Goal: Transaction & Acquisition: Book appointment/travel/reservation

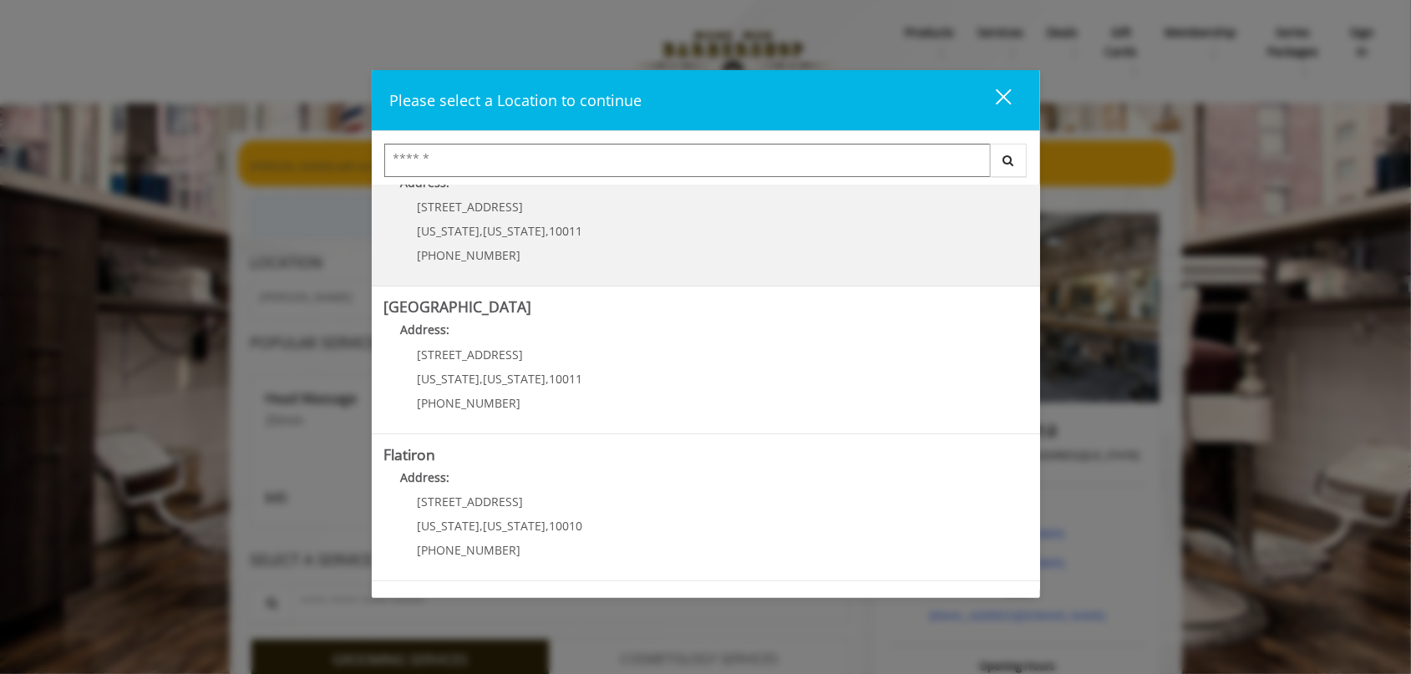
scroll to position [332, 0]
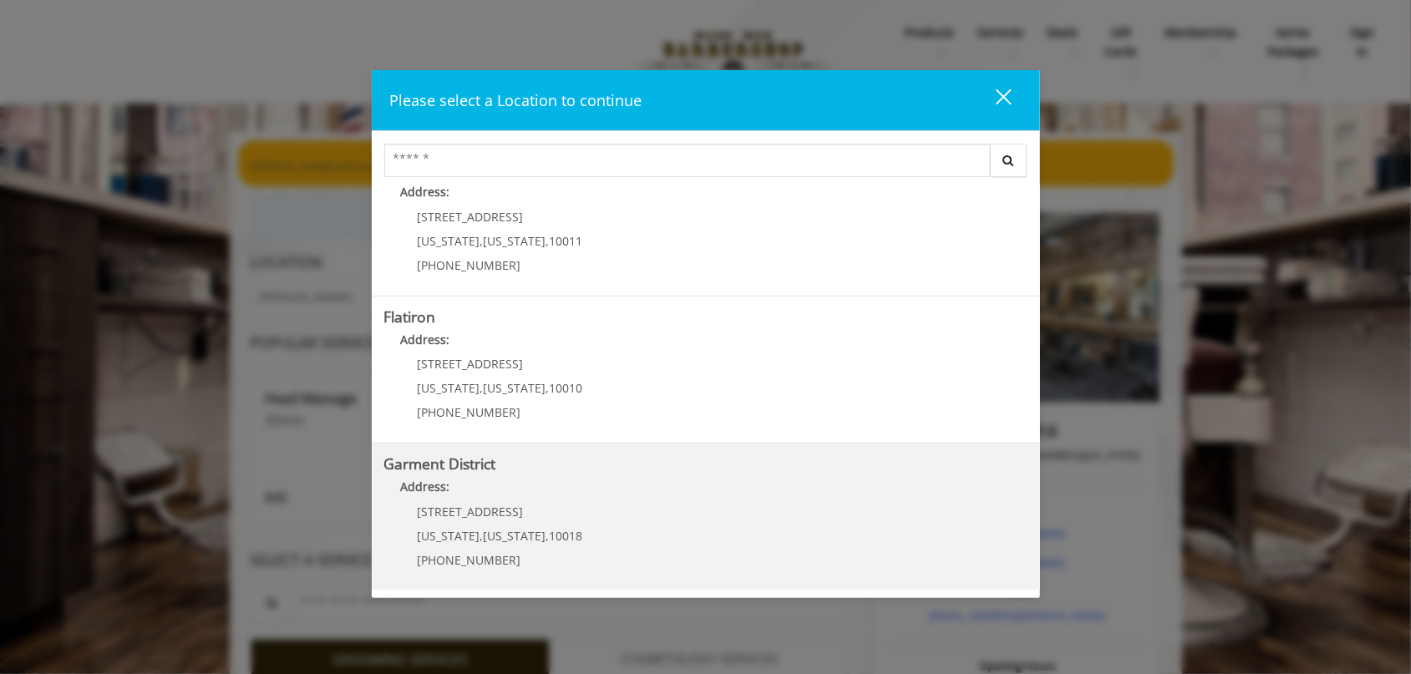
click at [580, 476] on District "Garment District Address: [STREET_ADDRESS][US_STATE][US_STATE] (212) 997-4247" at bounding box center [705, 517] width 643 height 122
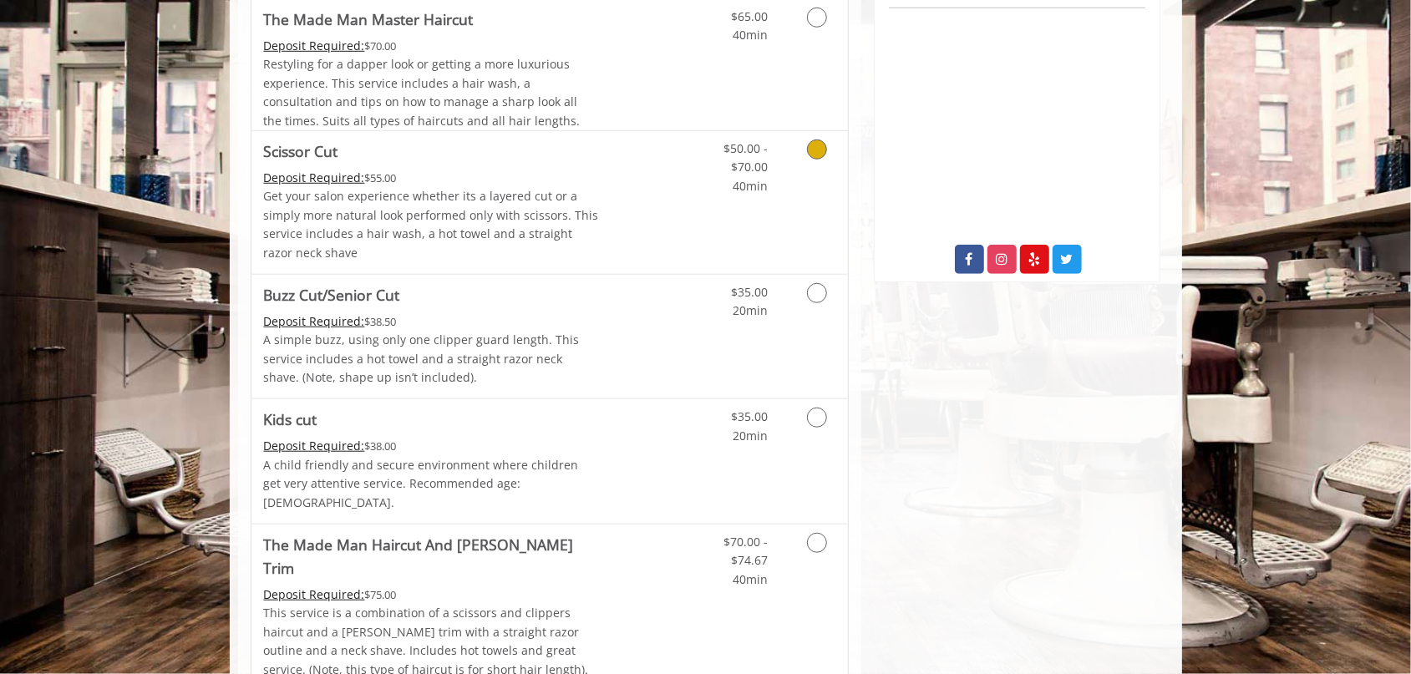
scroll to position [869, 0]
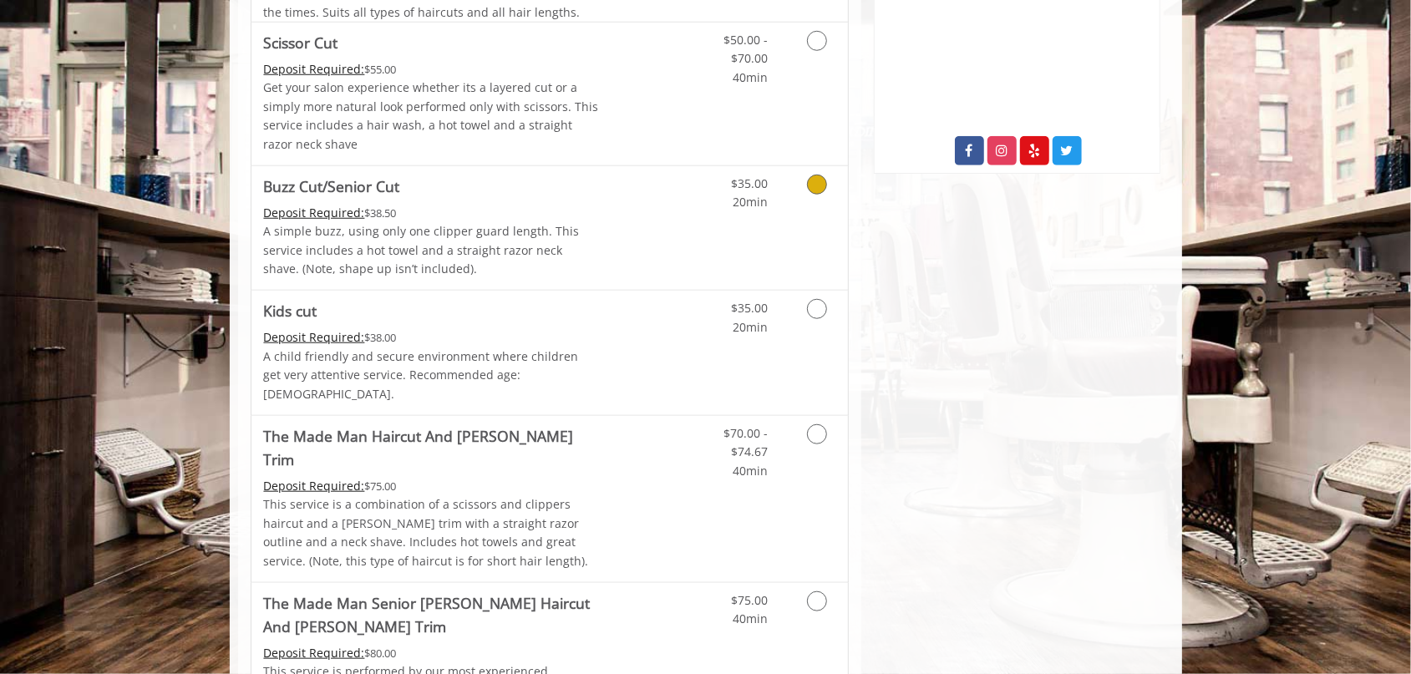
click at [494, 201] on link "Buzz Cut/Senior Cut Deposit Required: $38.50 A simple buzz, using only one clip…" at bounding box center [432, 228] width 336 height 124
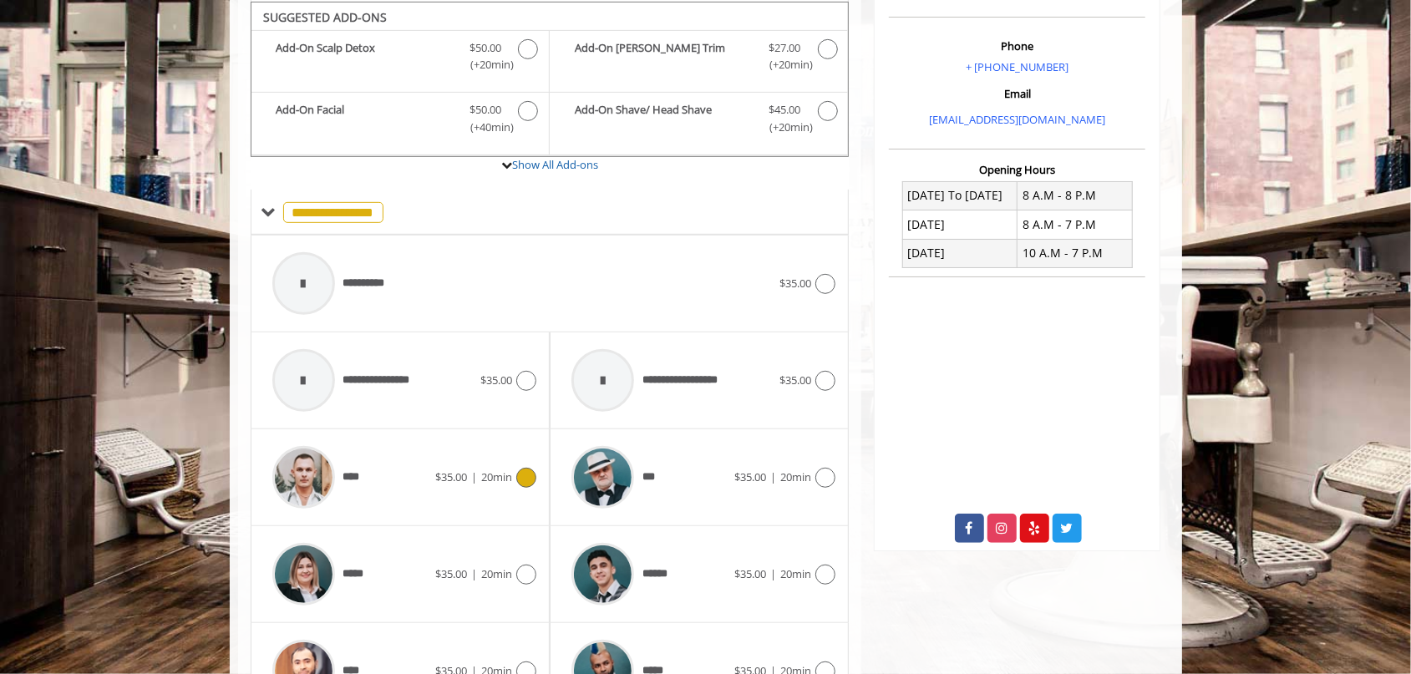
scroll to position [783, 0]
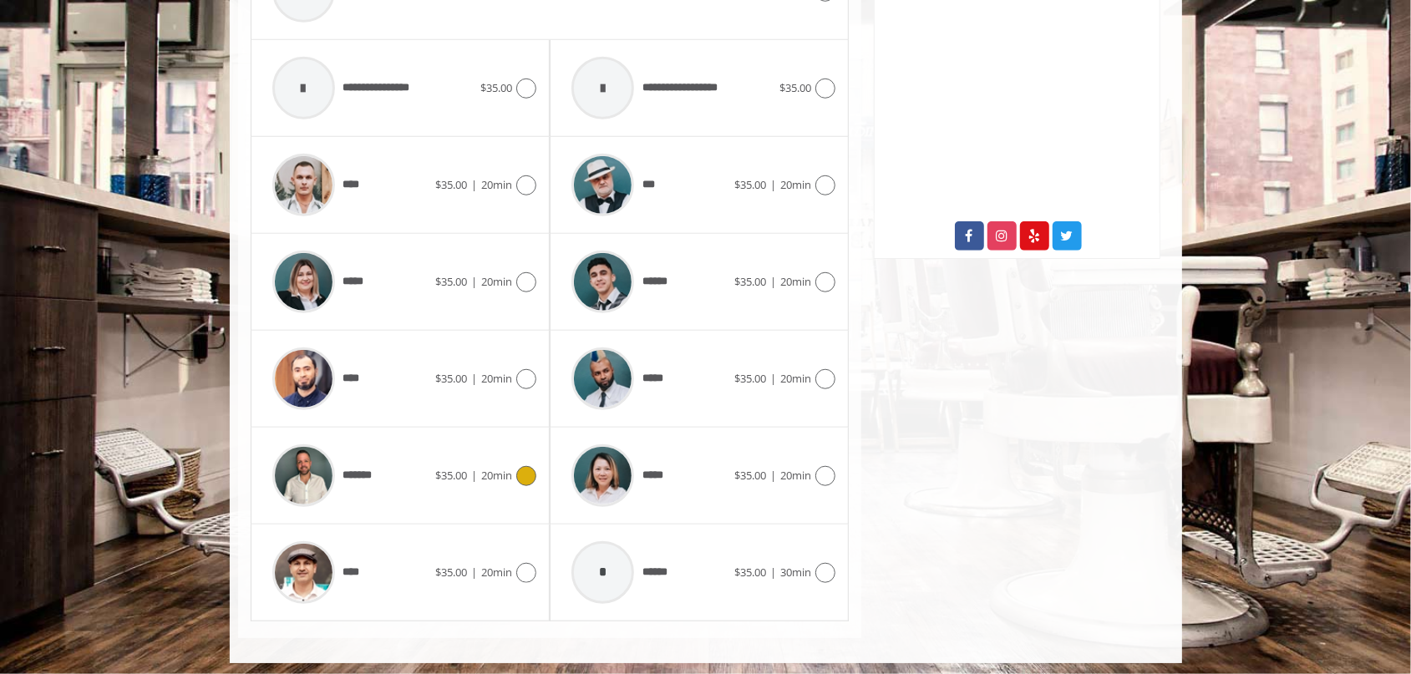
click at [481, 483] on span "20min" at bounding box center [496, 475] width 31 height 15
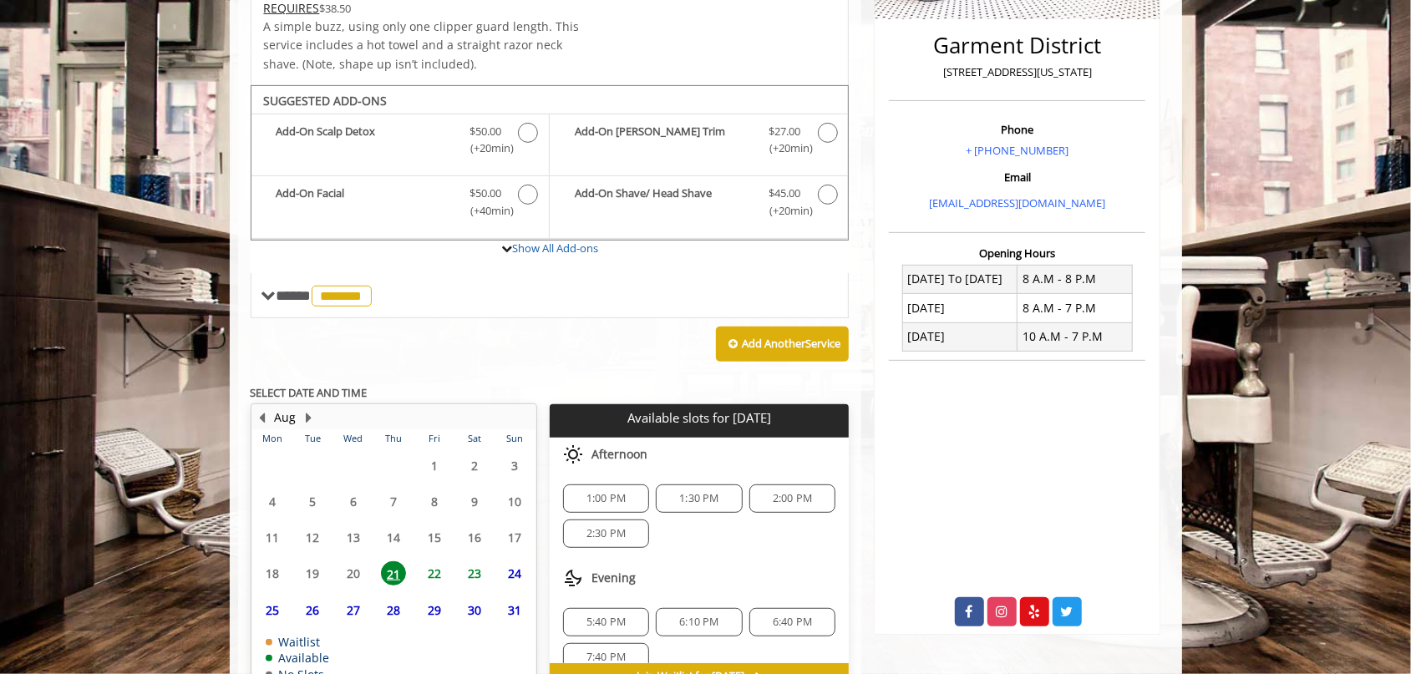
scroll to position [477, 0]
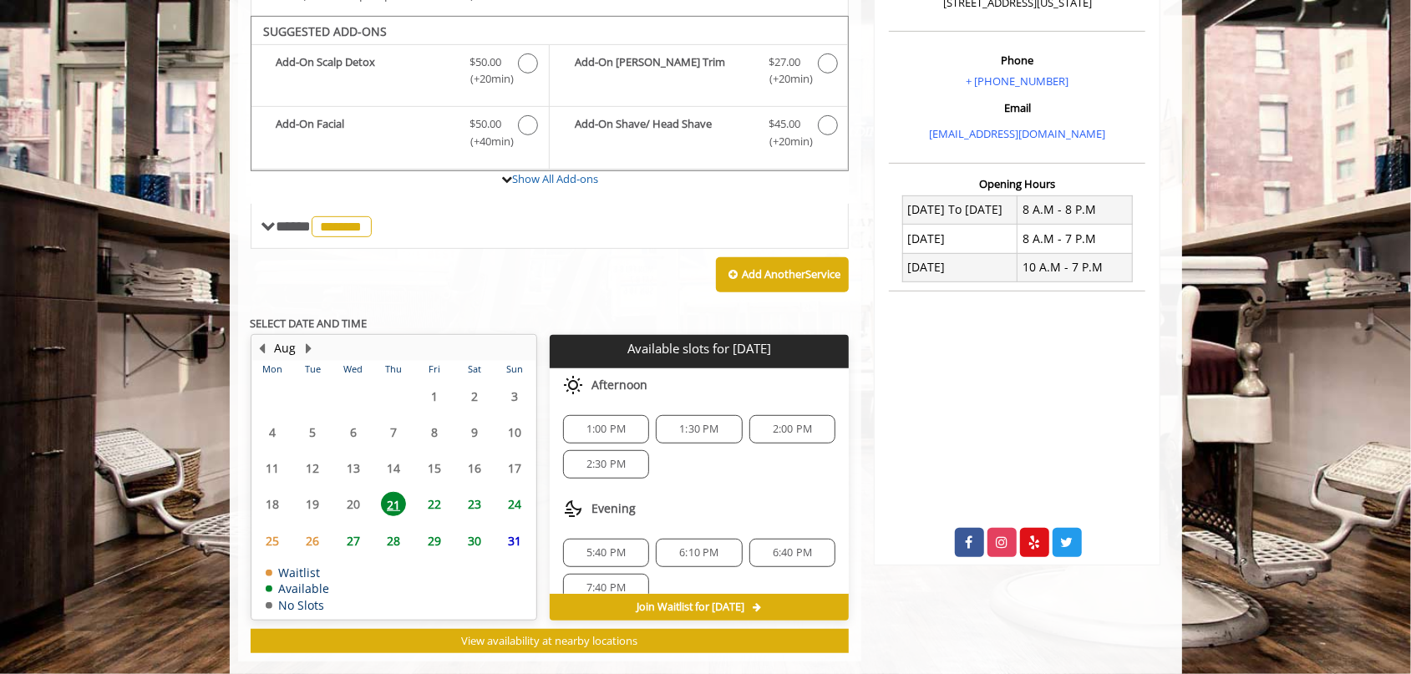
click at [439, 502] on span "22" at bounding box center [434, 504] width 25 height 24
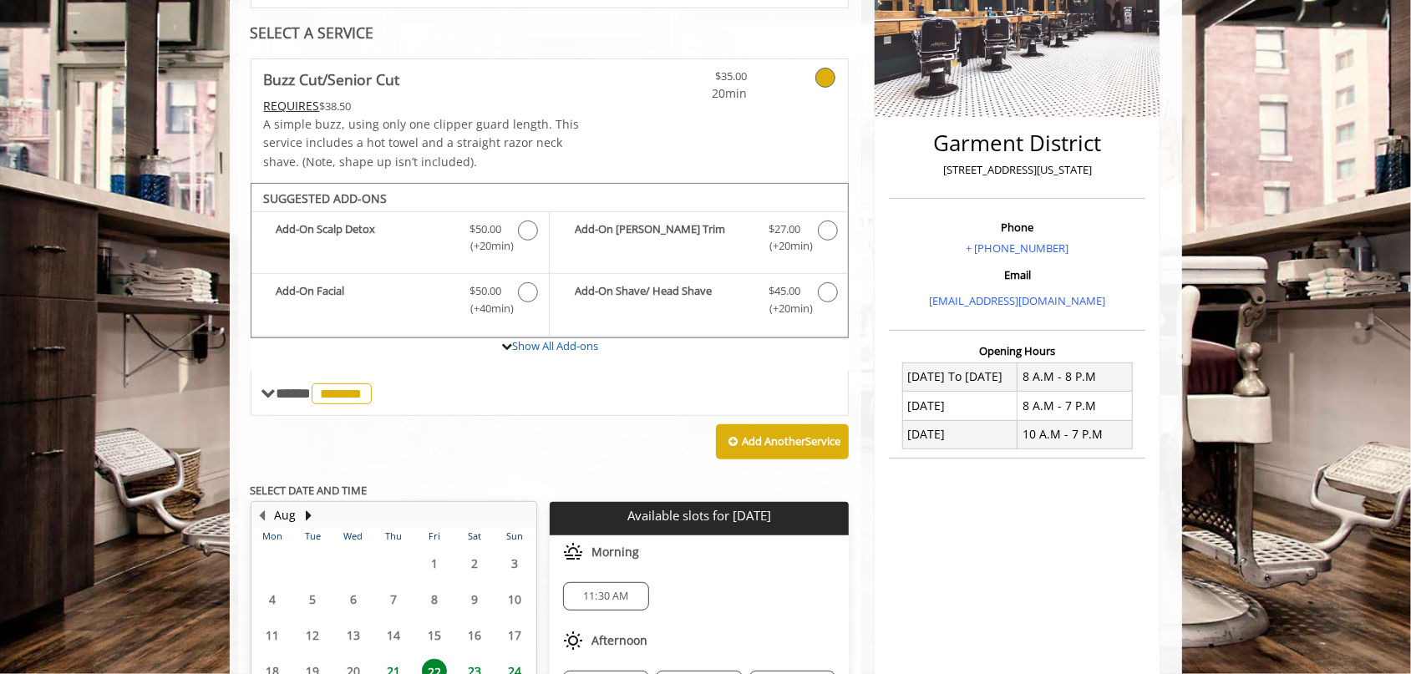
scroll to position [347, 0]
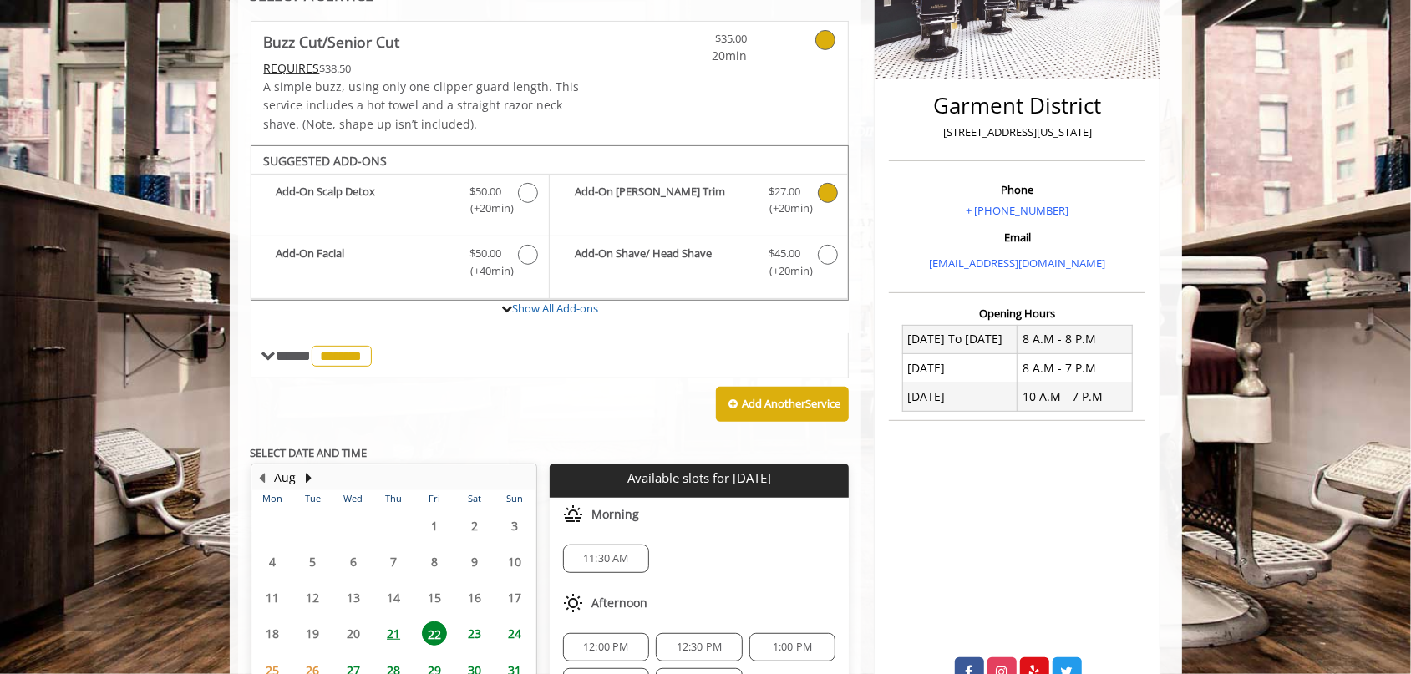
click at [704, 188] on b "Add-On Beard Trim" at bounding box center [663, 200] width 177 height 35
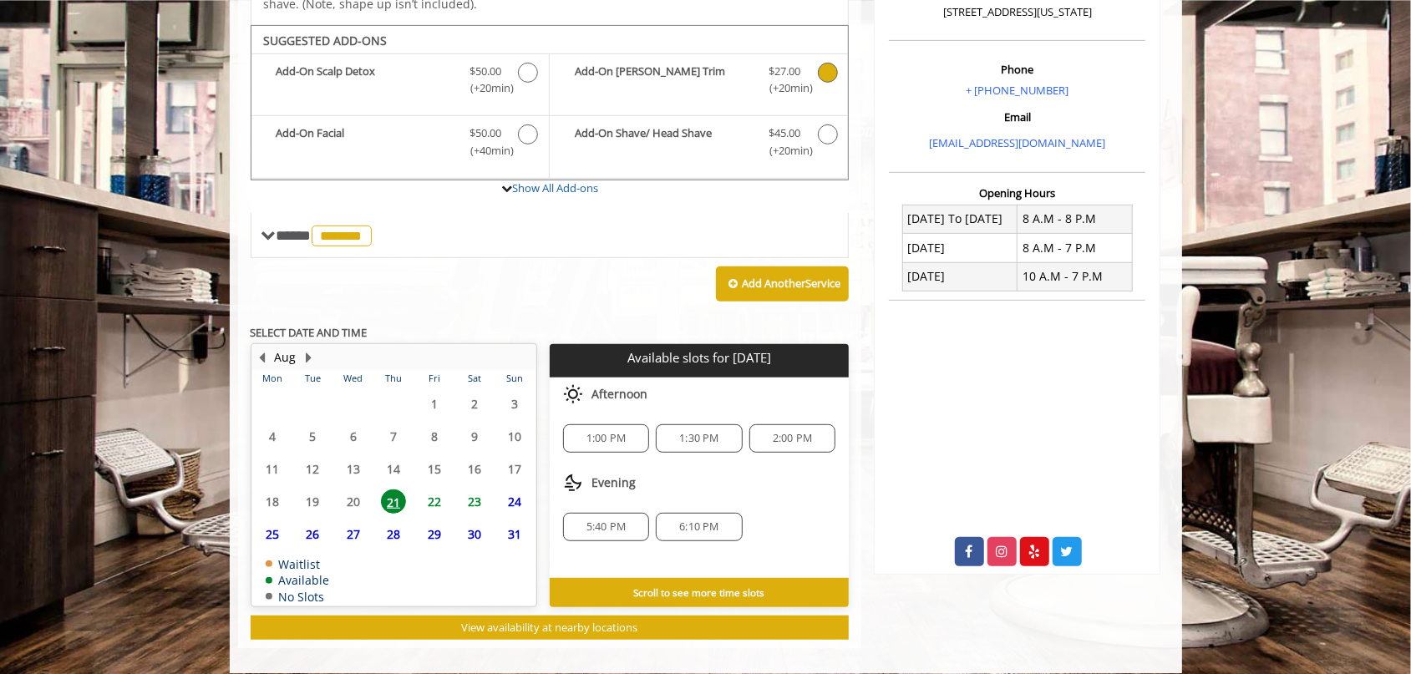
scroll to position [479, 0]
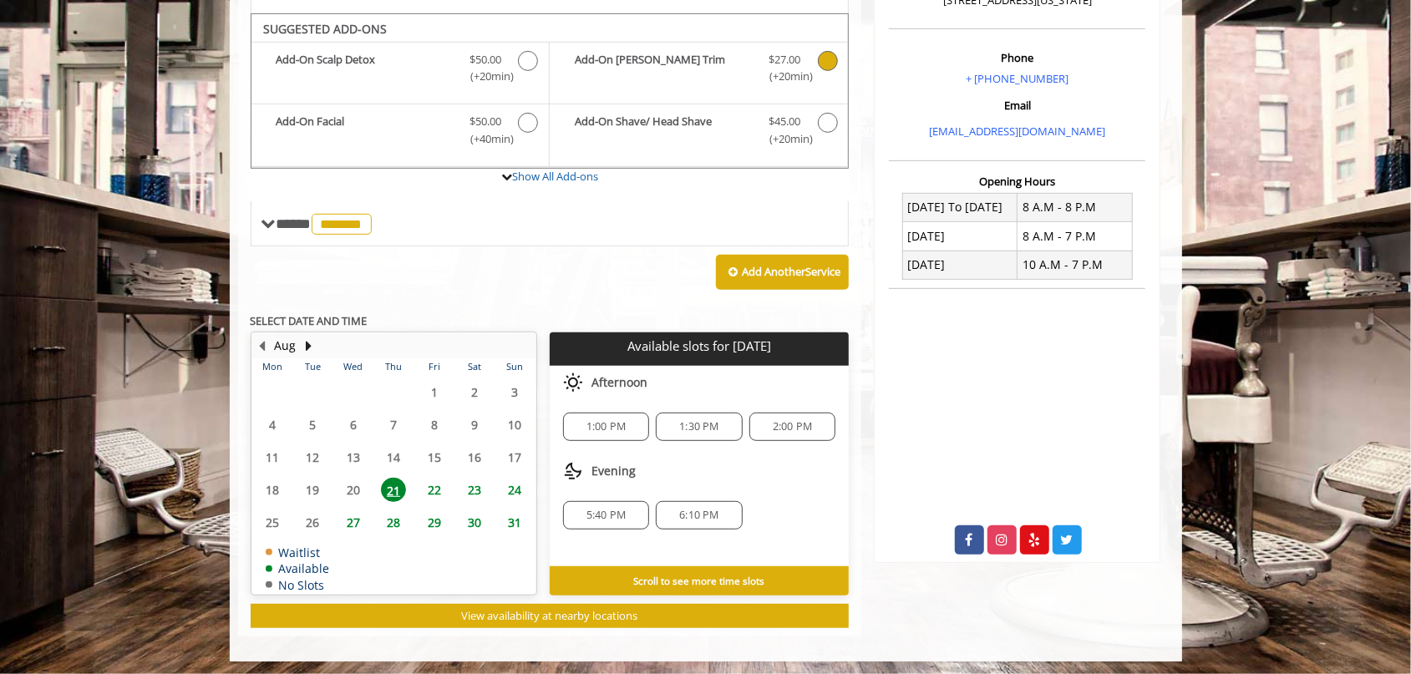
click at [431, 489] on span "22" at bounding box center [434, 490] width 25 height 24
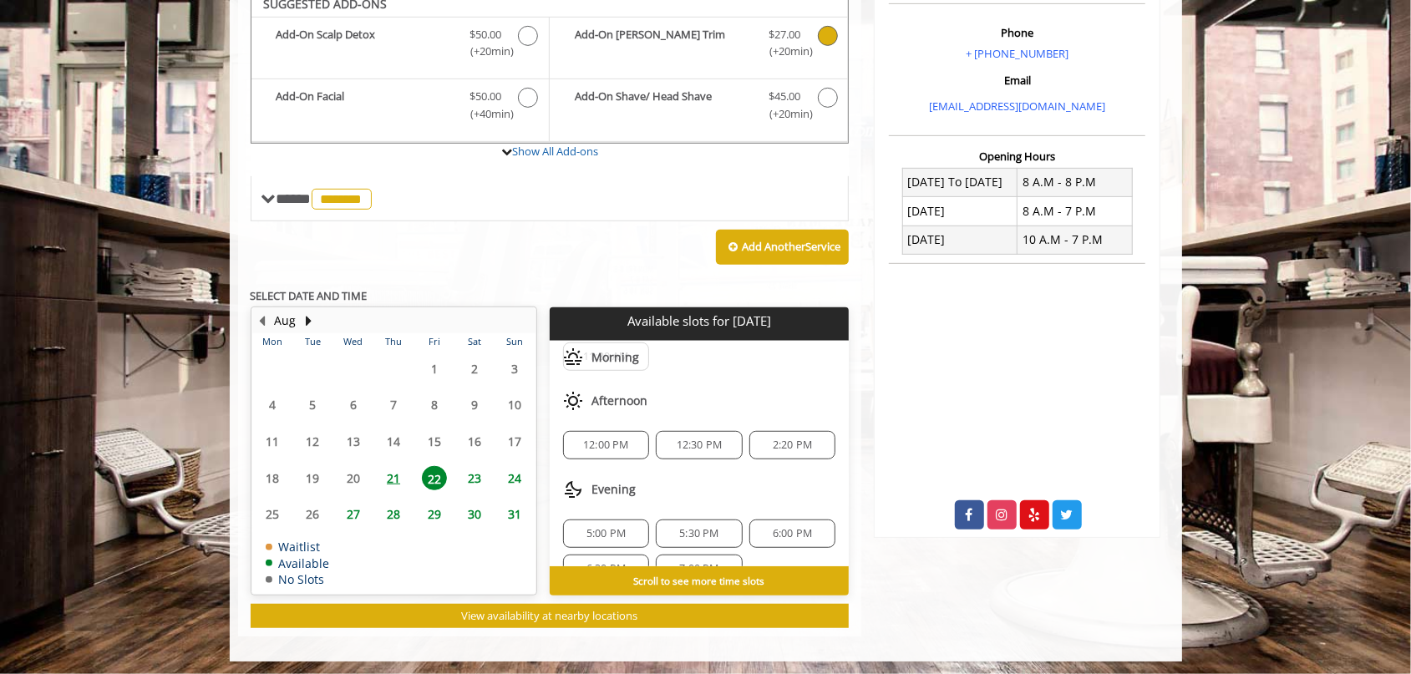
scroll to position [0, 0]
